Goal: Transaction & Acquisition: Purchase product/service

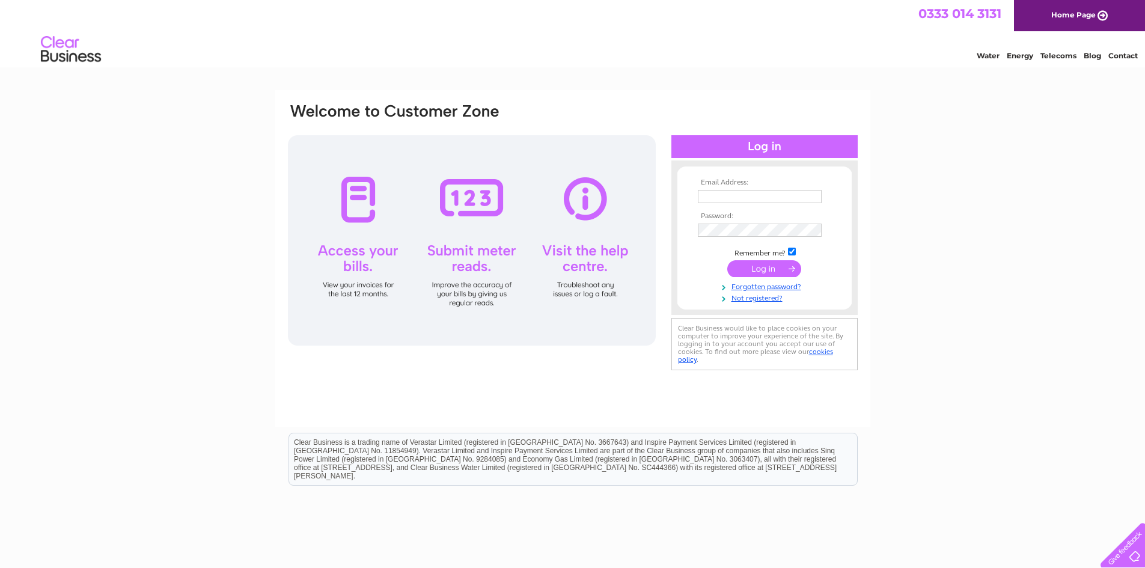
click at [770, 196] on input "text" at bounding box center [760, 196] width 124 height 13
click at [756, 302] on link "Not registered?" at bounding box center [766, 298] width 136 height 11
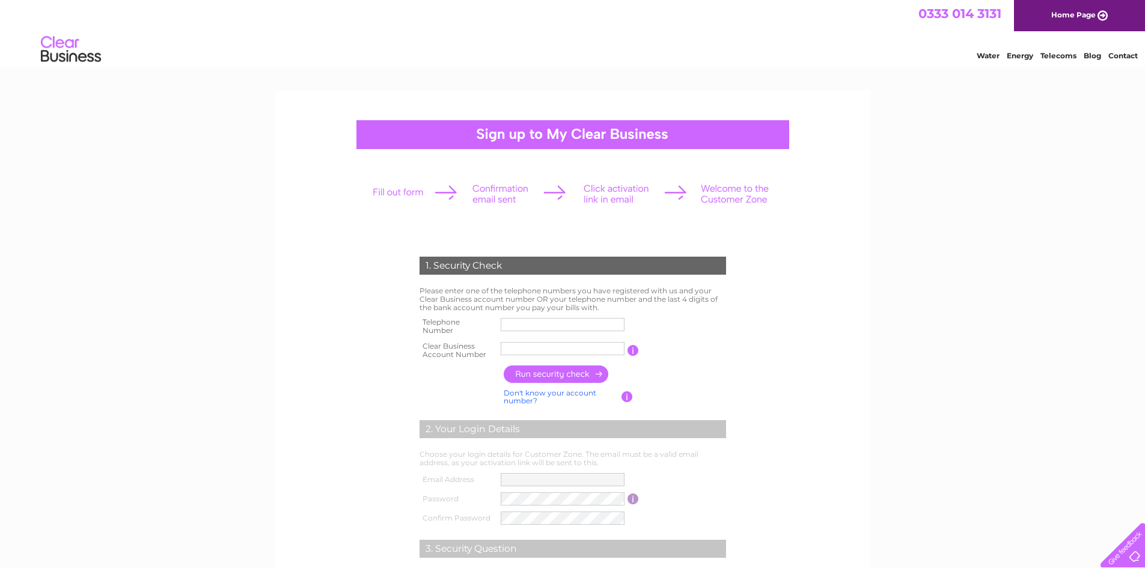
click at [516, 327] on input "text" at bounding box center [562, 324] width 124 height 13
type input "01382630401"
click at [514, 345] on input "text" at bounding box center [562, 348] width 124 height 13
click at [589, 368] on input "button" at bounding box center [556, 373] width 106 height 17
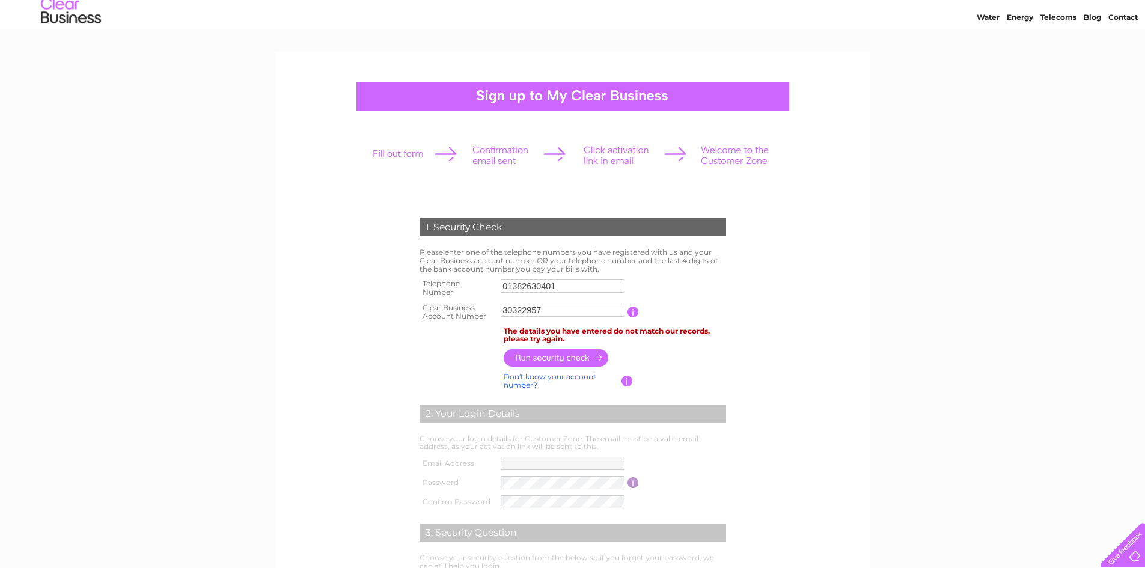
scroll to position [60, 0]
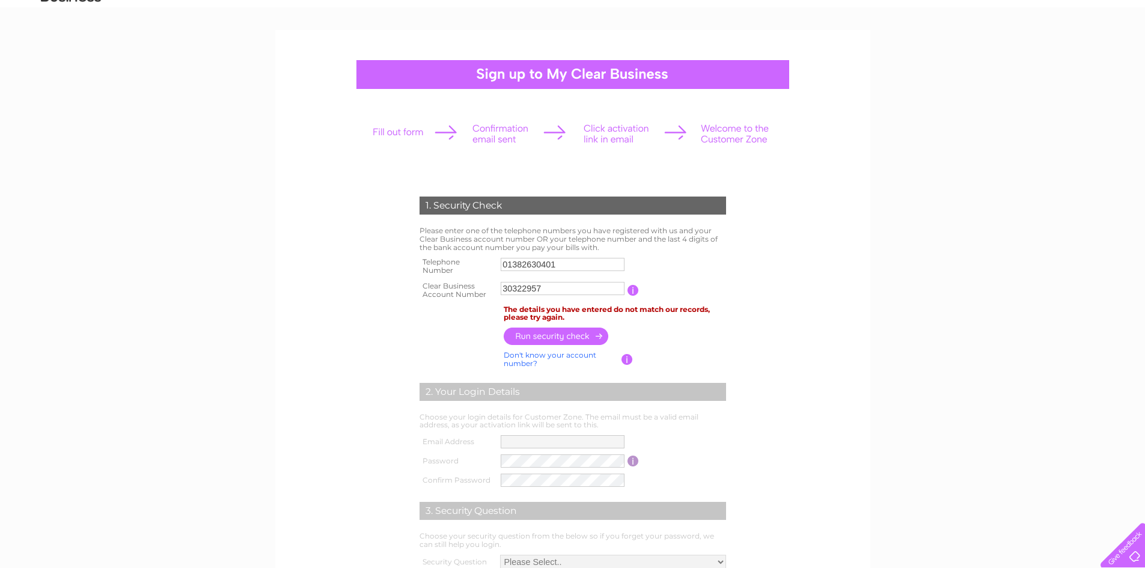
click at [583, 333] on input "button" at bounding box center [556, 335] width 106 height 17
click at [631, 288] on input "button" at bounding box center [632, 290] width 11 height 11
click at [503, 285] on input "30322957" at bounding box center [562, 288] width 125 height 14
type input "30322957"
click at [586, 261] on input "01382630401" at bounding box center [562, 264] width 124 height 13
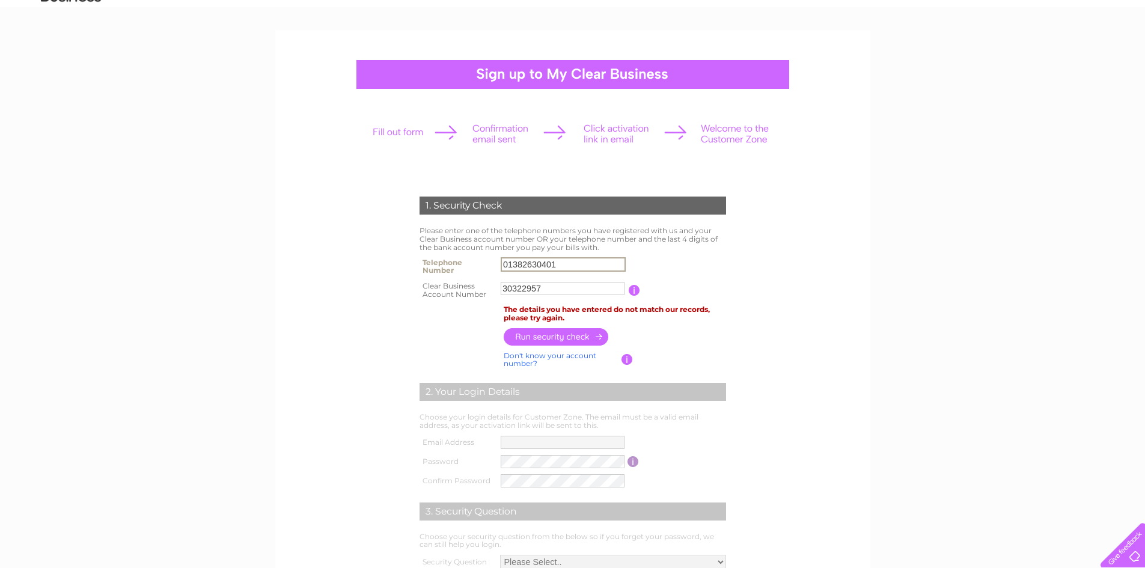
click at [526, 266] on input "01382630401" at bounding box center [562, 264] width 125 height 14
click at [523, 261] on input "01382630401" at bounding box center [562, 264] width 125 height 14
click at [532, 264] on input "01382630401" at bounding box center [562, 264] width 125 height 14
click at [602, 263] on input "01382630401" at bounding box center [562, 264] width 125 height 14
click at [760, 267] on form "1. Security Check Please enter one of the telephone numbers you have registered…" at bounding box center [573, 408] width 572 height 472
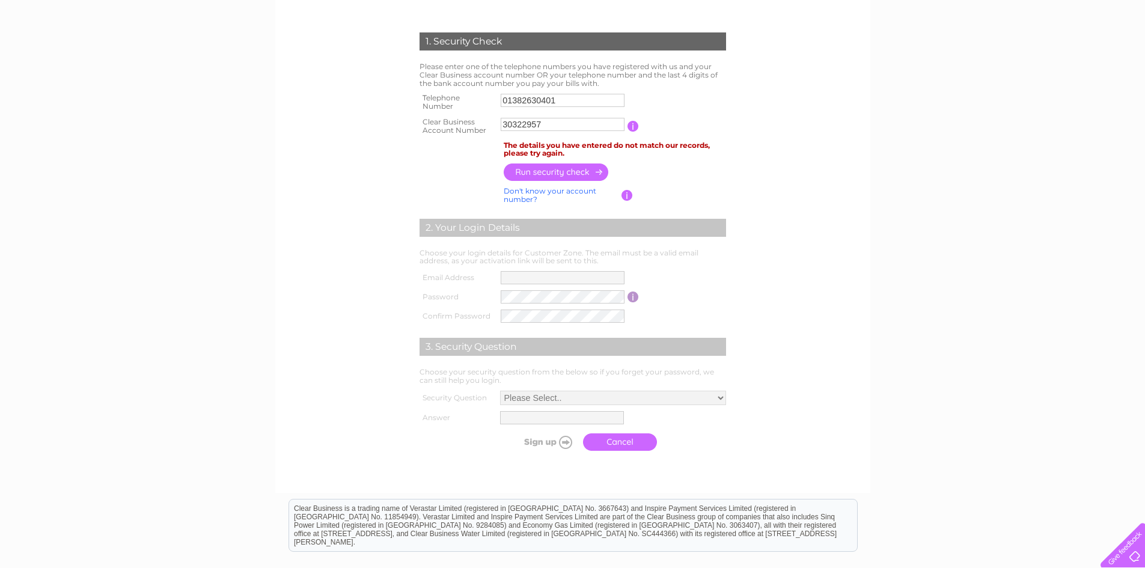
scroll to position [240, 0]
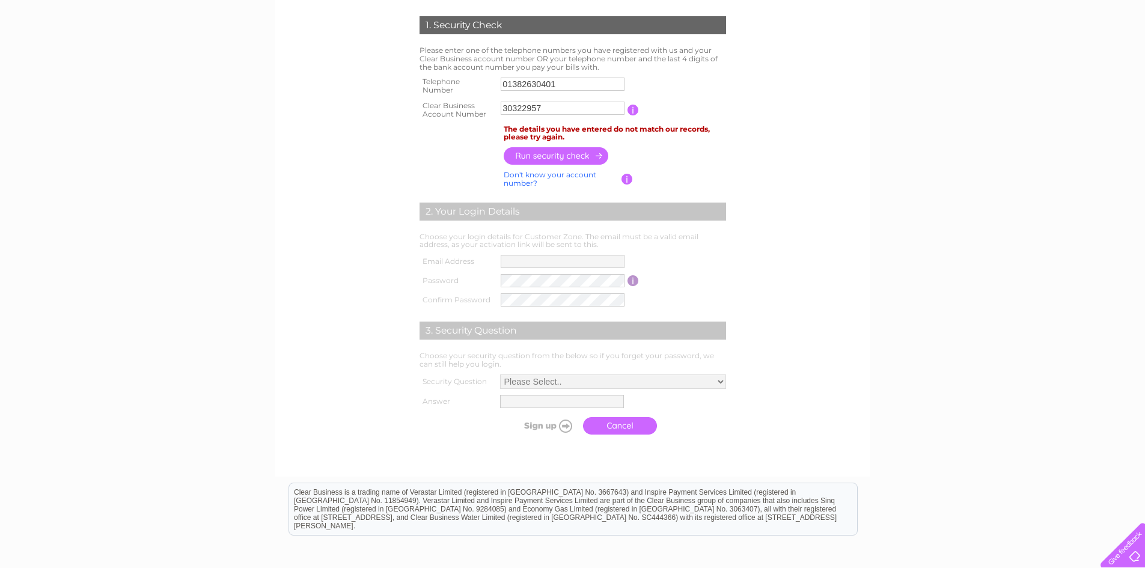
click at [628, 178] on input "button" at bounding box center [626, 179] width 11 height 11
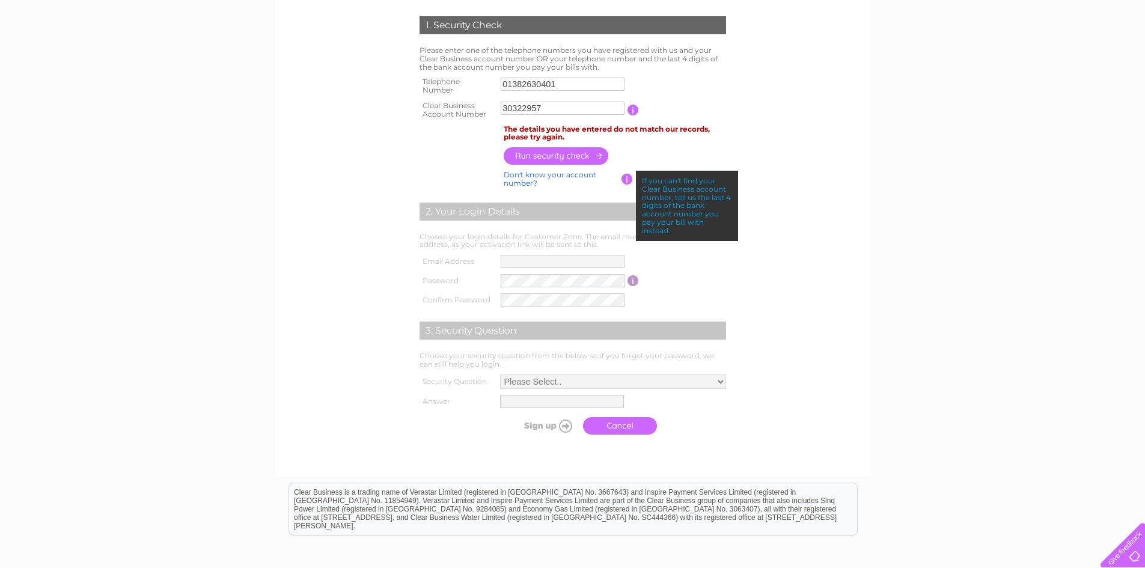
click at [604, 194] on td "2. Your Login Details" at bounding box center [572, 209] width 312 height 39
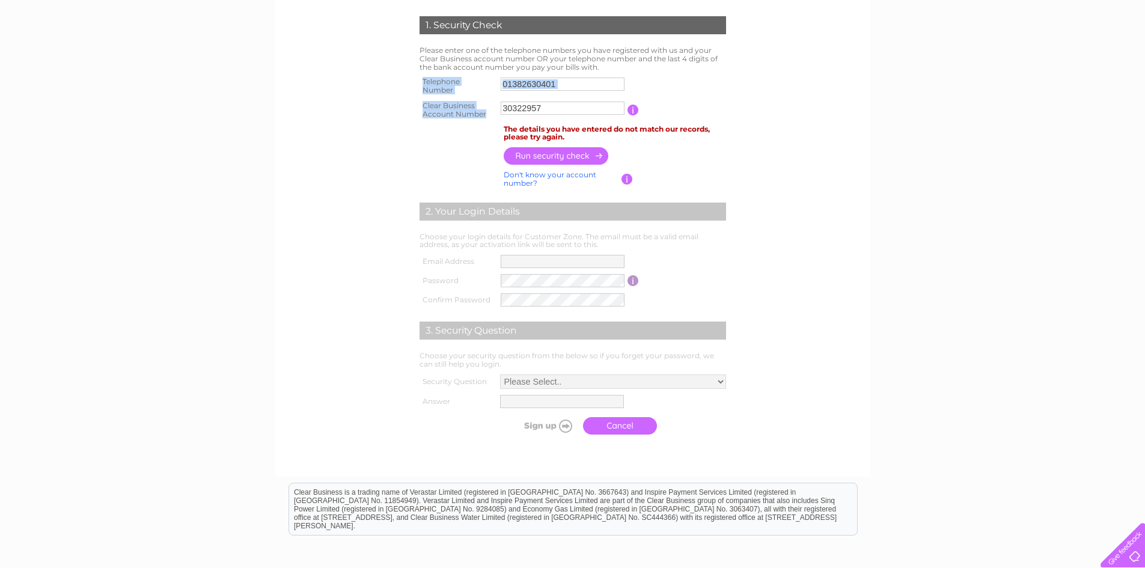
drag, startPoint x: 564, startPoint y: 119, endPoint x: 365, endPoint y: 111, distance: 199.6
click at [365, 111] on form "1. Security Check Please enter one of the telephone numbers you have registered…" at bounding box center [573, 228] width 572 height 472
click at [550, 113] on input "30322957" at bounding box center [562, 108] width 125 height 14
drag, startPoint x: 555, startPoint y: 111, endPoint x: 364, endPoint y: 116, distance: 190.5
click at [364, 116] on form "1. Security Check Please enter one of the telephone numbers you have registered…" at bounding box center [573, 228] width 572 height 472
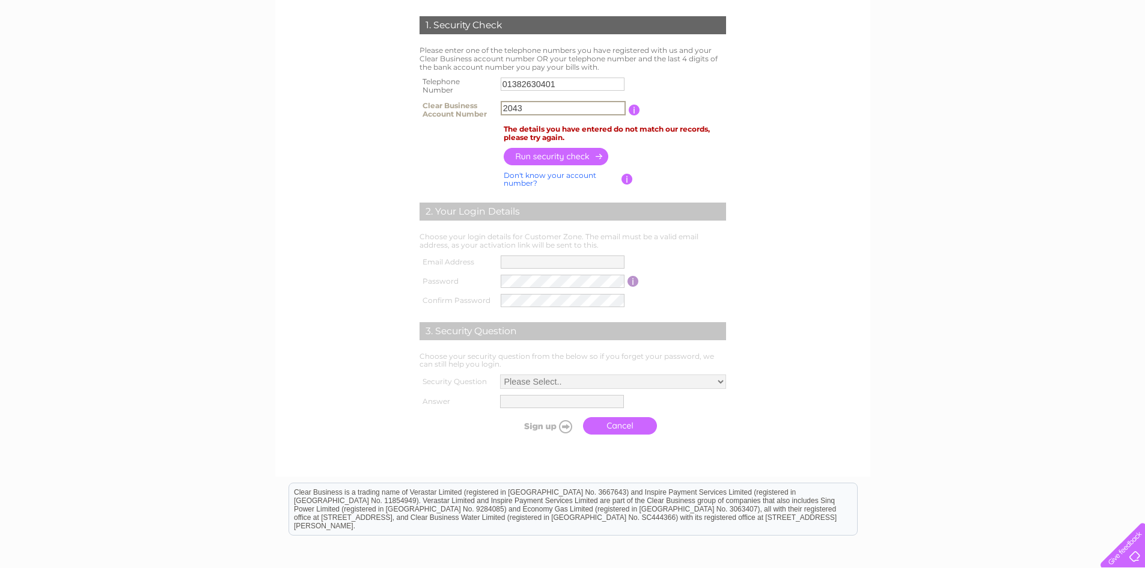
type input "2043"
click at [571, 158] on input "button" at bounding box center [556, 156] width 106 height 17
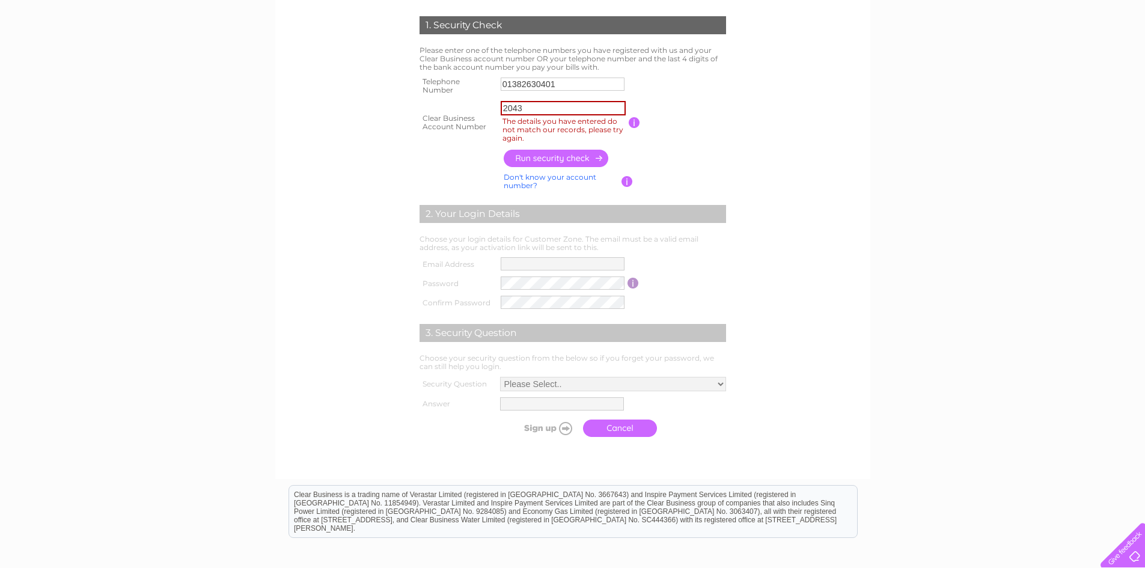
click at [634, 124] on input "button" at bounding box center [633, 122] width 11 height 11
click at [545, 181] on link "Don't know your account number?" at bounding box center [549, 180] width 93 height 17
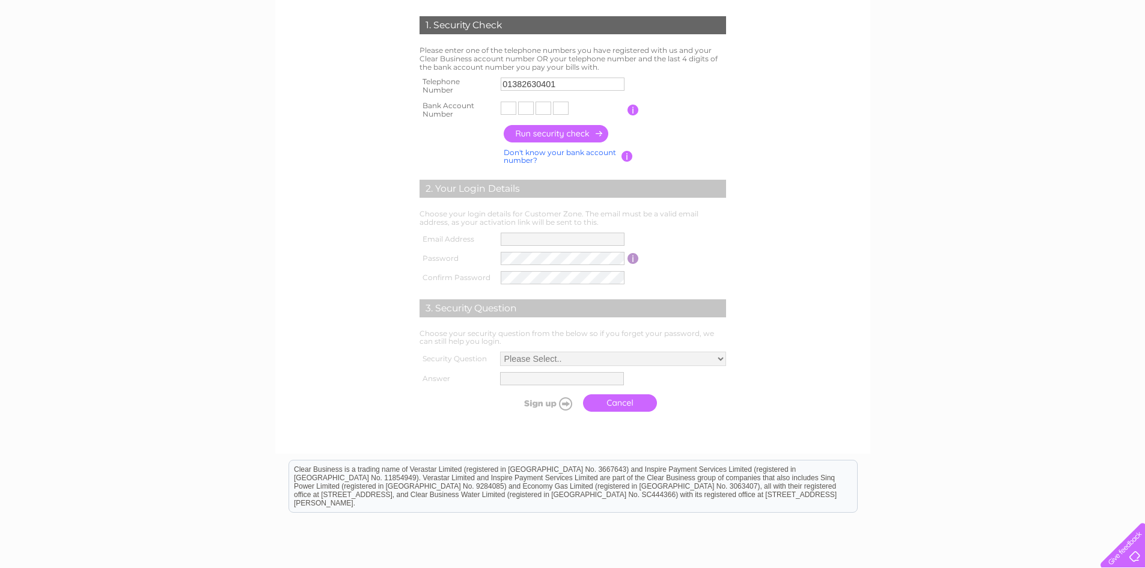
click at [629, 154] on input "button" at bounding box center [626, 156] width 11 height 11
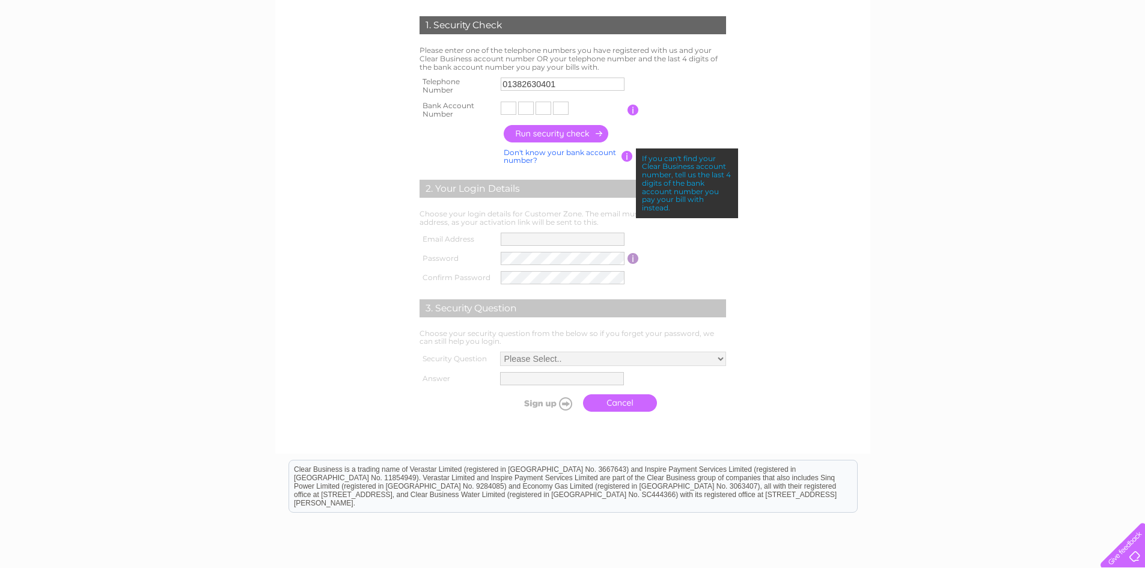
click at [505, 108] on input "text" at bounding box center [508, 108] width 16 height 13
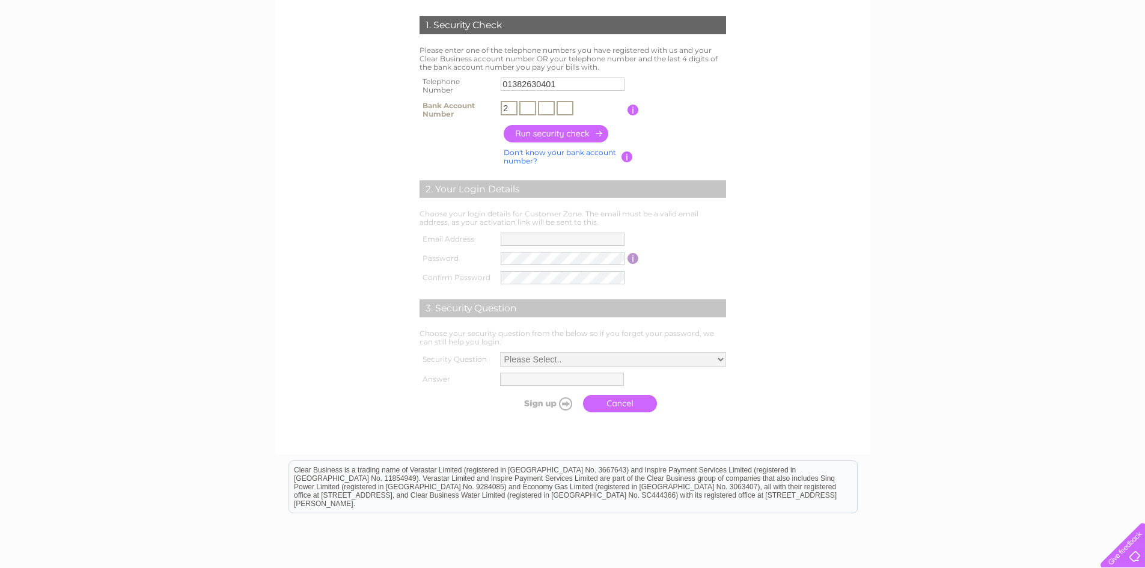
type input "2"
type input "0"
type input "4"
type input "3"
click at [595, 134] on input "button" at bounding box center [556, 133] width 106 height 17
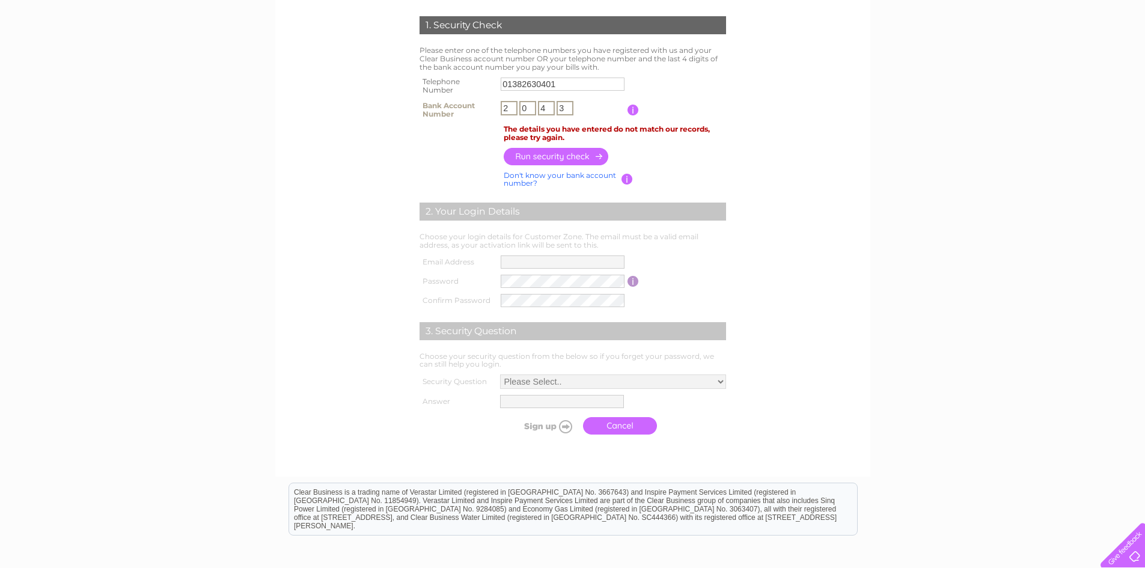
drag, startPoint x: 506, startPoint y: 104, endPoint x: 454, endPoint y: 104, distance: 52.3
click at [454, 104] on tr "Bank Account Number 2 0 4 3 The last 4 digits of the bank account number you pa…" at bounding box center [572, 110] width 312 height 24
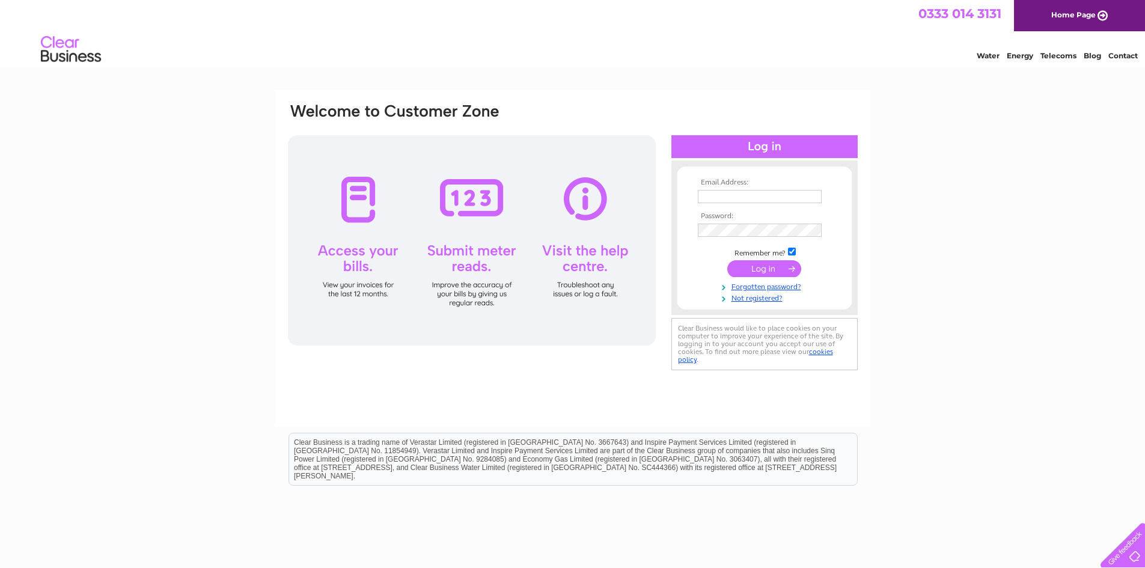
click at [772, 198] on input "text" at bounding box center [760, 196] width 124 height 13
click at [768, 300] on link "Not registered?" at bounding box center [766, 296] width 136 height 11
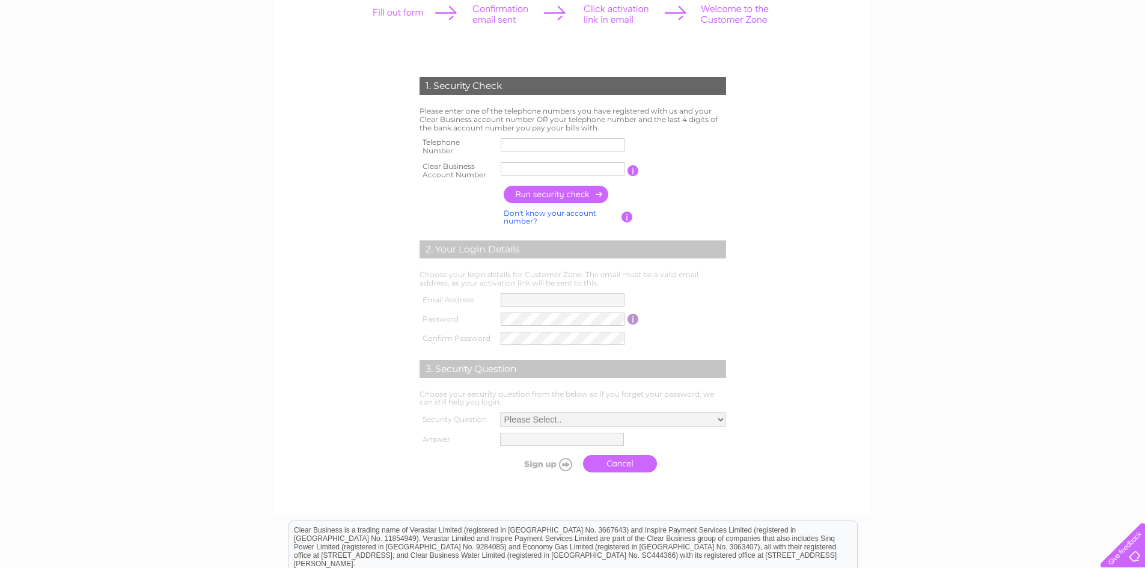
scroll to position [180, 0]
click at [565, 147] on input "text" at bounding box center [562, 144] width 124 height 13
type input "01382630401"
click at [543, 164] on input "text" at bounding box center [562, 168] width 124 height 13
click at [548, 196] on input "button" at bounding box center [556, 193] width 106 height 17
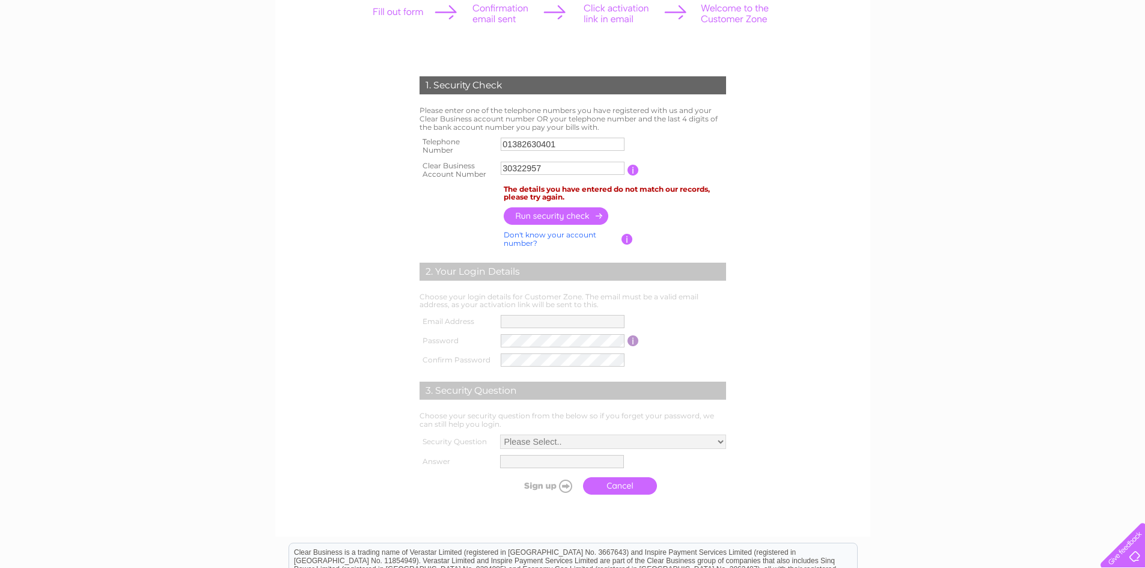
click at [502, 168] on input "30322957" at bounding box center [562, 168] width 124 height 13
drag, startPoint x: 561, startPoint y: 164, endPoint x: 193, endPoint y: 175, distance: 368.5
click at [542, 171] on input "C30322957" at bounding box center [562, 168] width 125 height 14
type input "C"
click at [356, 287] on form "1. Security Check Please enter one of the telephone numbers you have registered…" at bounding box center [573, 288] width 572 height 472
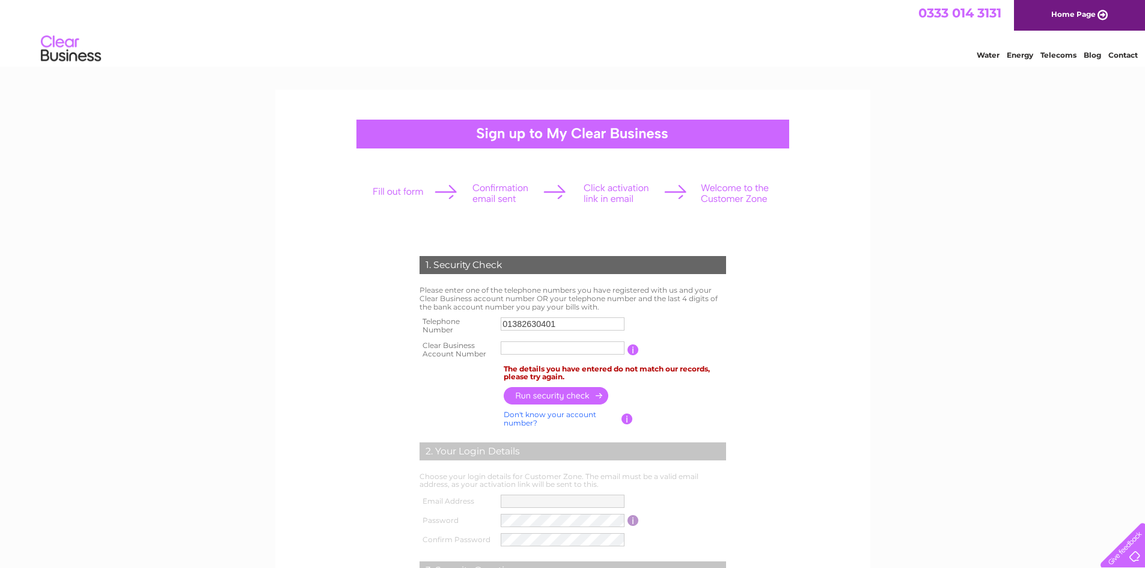
scroll to position [0, 0]
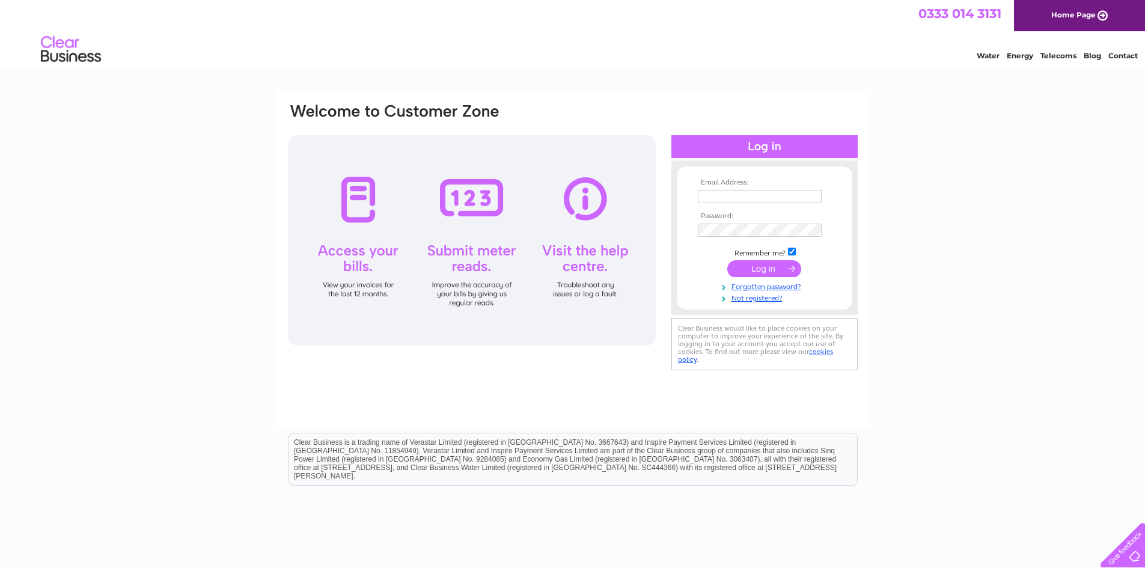
click at [708, 203] on td at bounding box center [764, 196] width 139 height 19
drag, startPoint x: 713, startPoint y: 198, endPoint x: 720, endPoint y: 195, distance: 8.4
click at [720, 195] on input "text" at bounding box center [760, 197] width 125 height 14
type input "i"
type input "u"
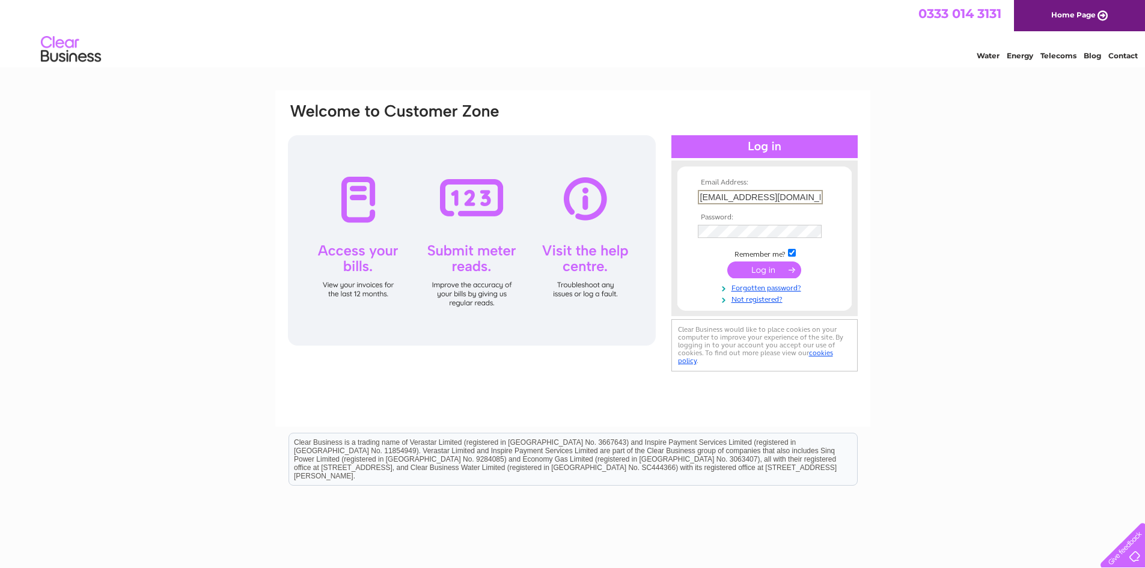
type input "[EMAIL_ADDRESS][DOMAIN_NAME]"
click at [727, 261] on input "submit" at bounding box center [764, 269] width 74 height 17
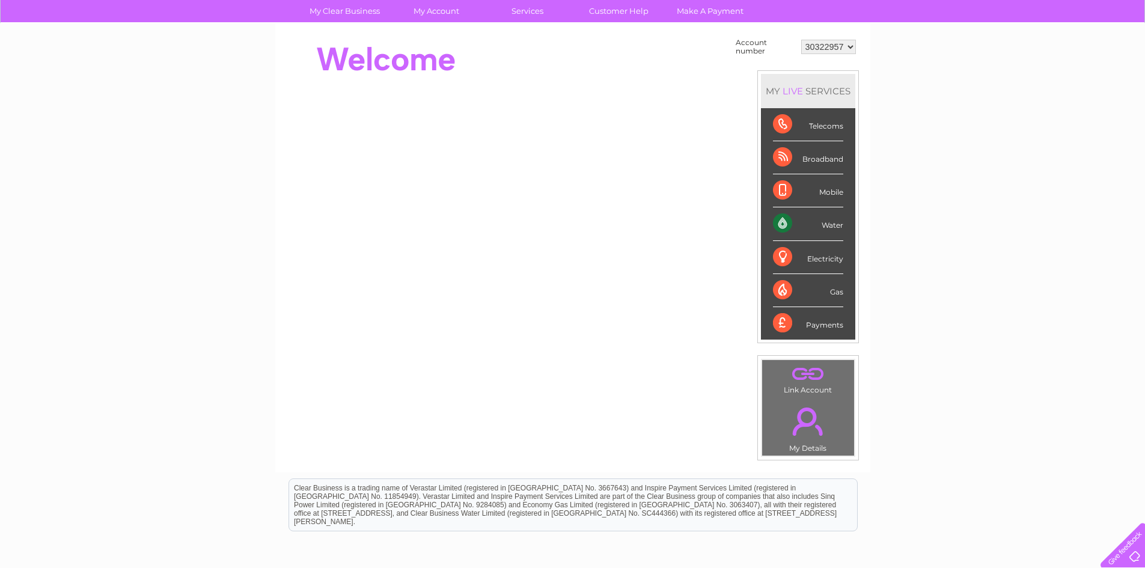
scroll to position [89, 0]
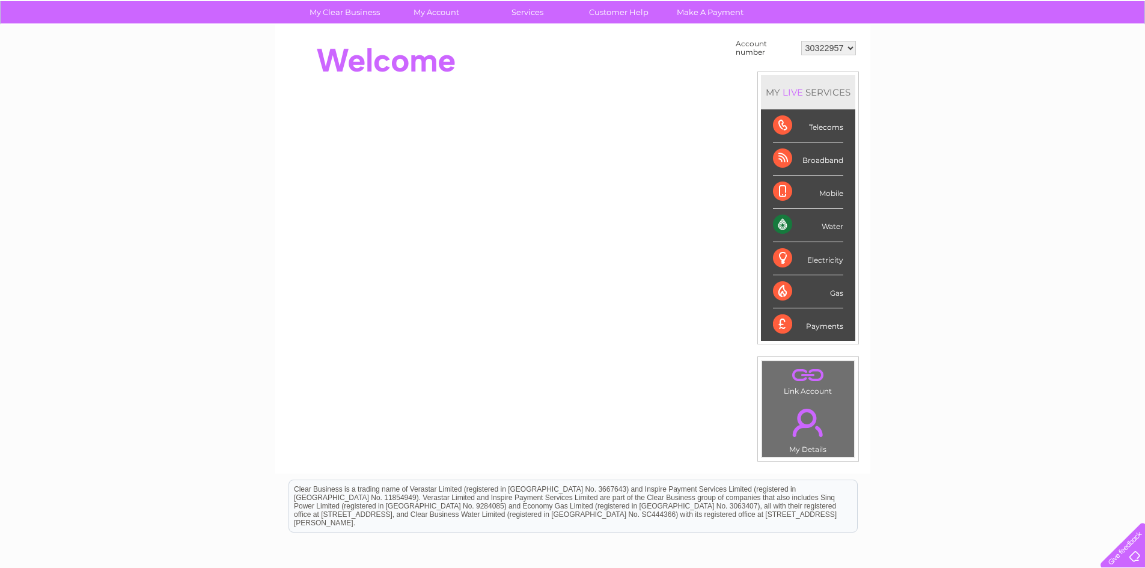
click at [830, 54] on select "30322957" at bounding box center [828, 48] width 55 height 14
click at [795, 93] on div "LIVE" at bounding box center [792, 92] width 25 height 11
click at [785, 228] on div "Water" at bounding box center [808, 224] width 70 height 33
click at [780, 230] on div "Water" at bounding box center [808, 224] width 70 height 33
click at [839, 233] on div "Water" at bounding box center [808, 224] width 70 height 33
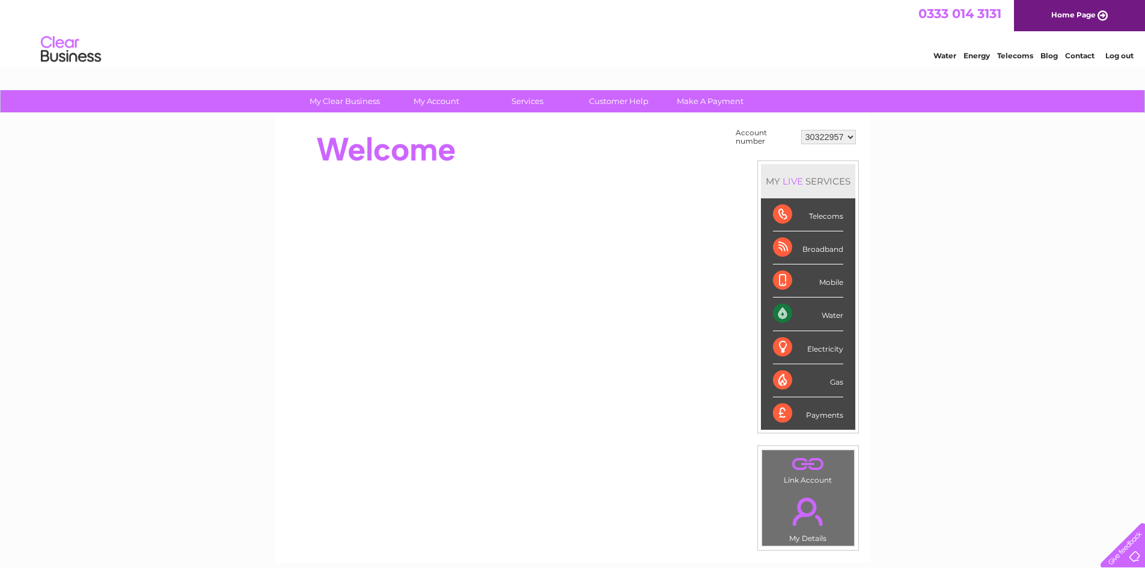
click at [1075, 55] on link "Contact" at bounding box center [1079, 55] width 29 height 9
click at [735, 91] on link "Make A Payment" at bounding box center [709, 101] width 99 height 22
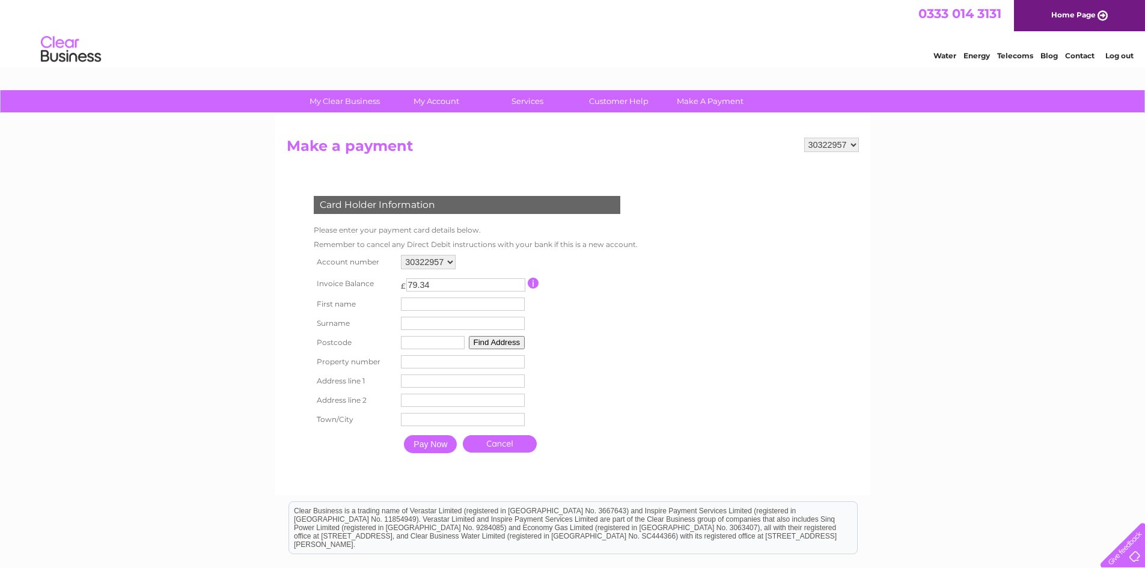
click at [432, 308] on input "text" at bounding box center [463, 303] width 124 height 13
type input "[PERSON_NAME]"
type input "F"
type input "Garden"
type input "DD21XD"
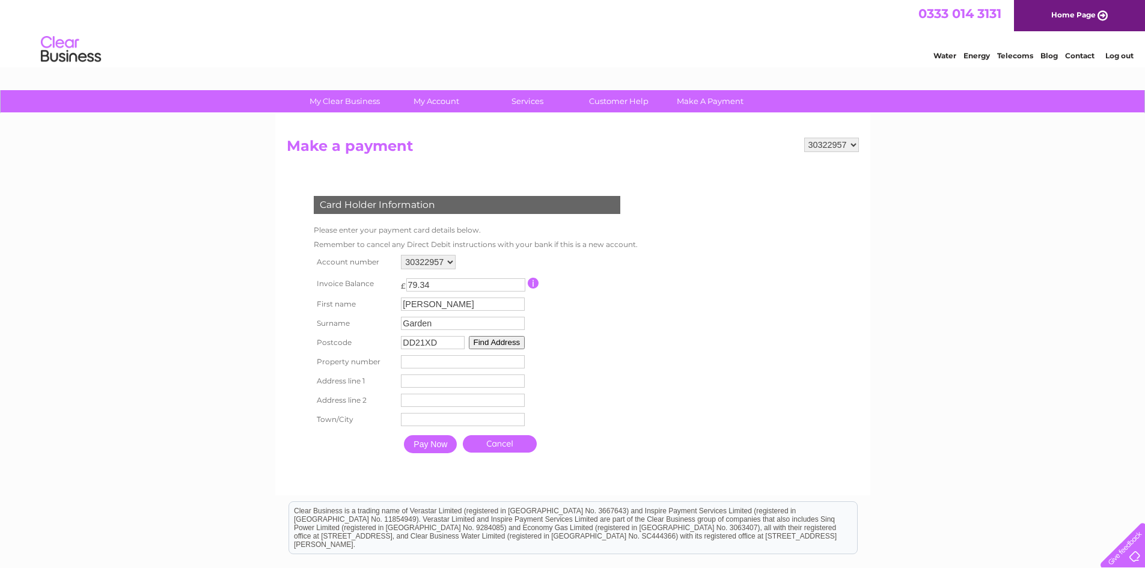
click at [503, 344] on button "Find Address" at bounding box center [497, 342] width 56 height 13
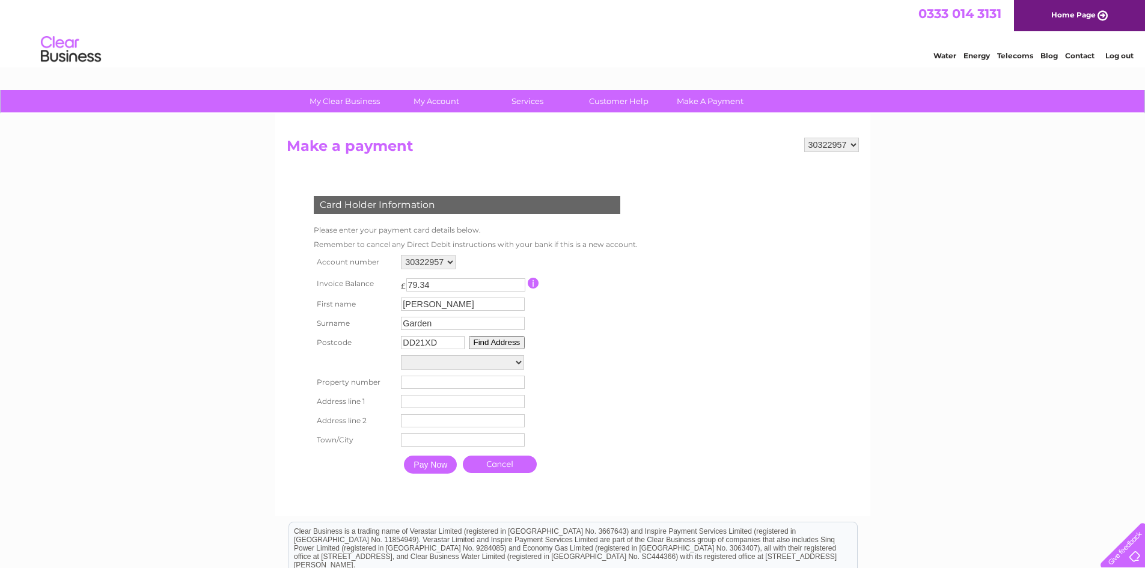
click at [458, 356] on select "[GEOGRAPHIC_DATA] [GEOGRAPHIC_DATA], [GEOGRAPHIC_DATA]" at bounding box center [462, 362] width 123 height 14
select select ",[GEOGRAPHIC_DATA],,[GEOGRAPHIC_DATA]"
click at [401, 355] on select "[GEOGRAPHIC_DATA] [GEOGRAPHIC_DATA], [GEOGRAPHIC_DATA]" at bounding box center [462, 363] width 123 height 16
type input "[GEOGRAPHIC_DATA]"
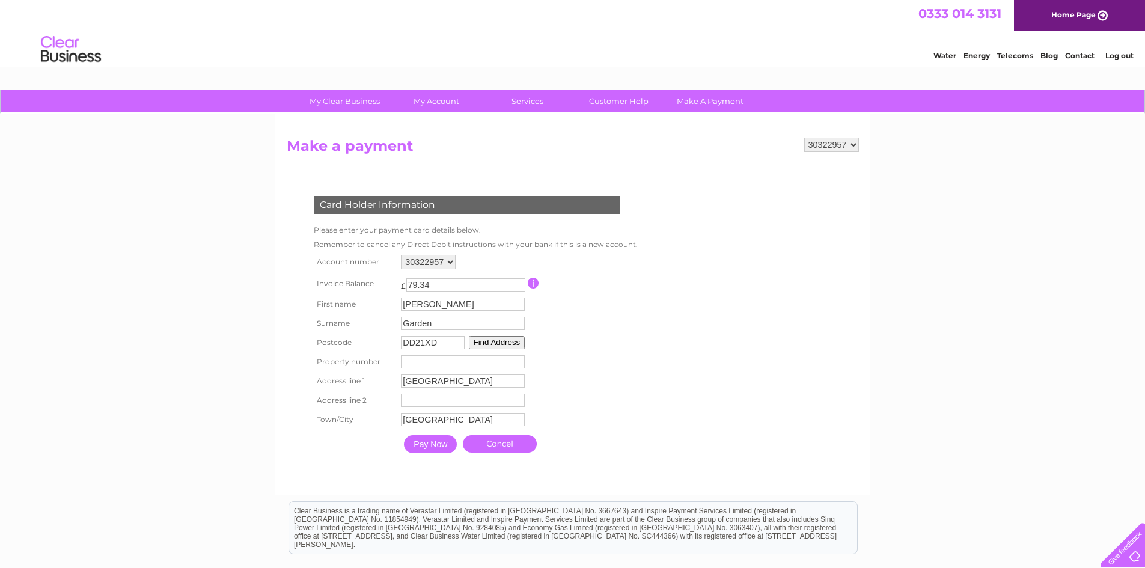
click at [425, 365] on input "number" at bounding box center [463, 361] width 124 height 13
type input "7"
